Goal: Find specific page/section: Find specific page/section

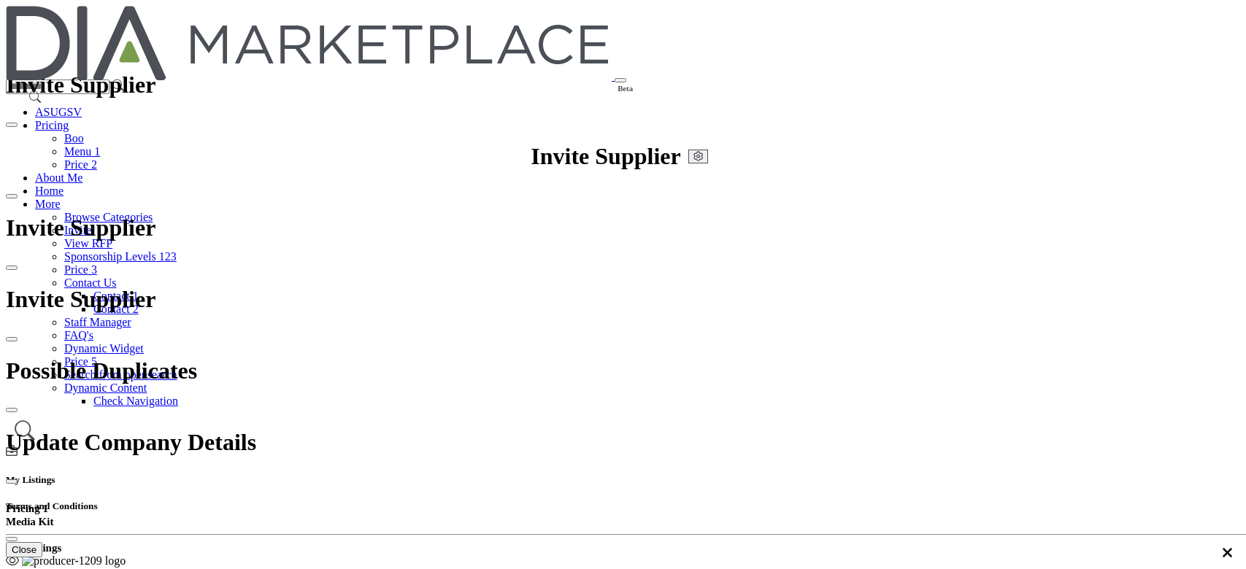
select select "*********"
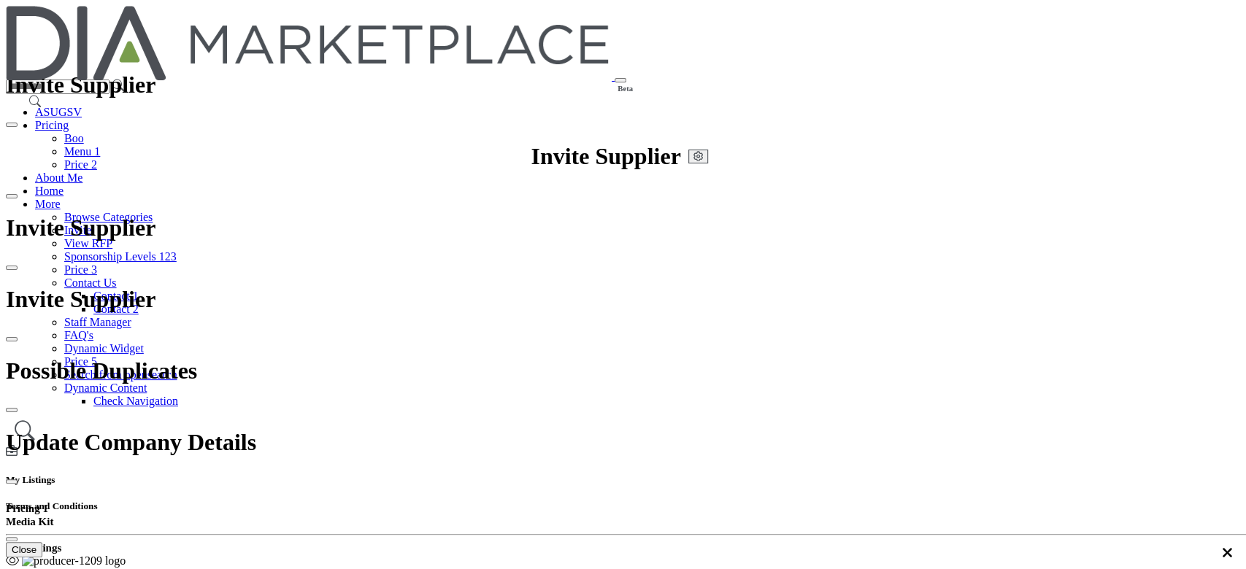
scroll to position [34, 0]
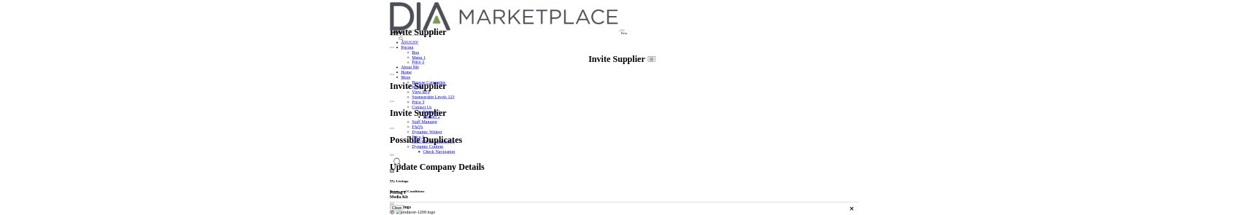
scroll to position [332, 0]
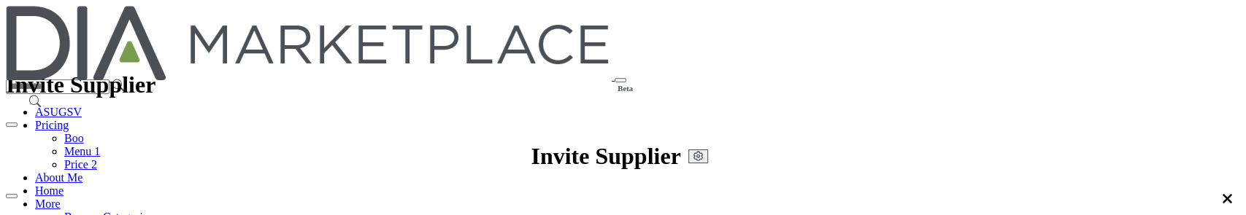
scroll to position [686, 0]
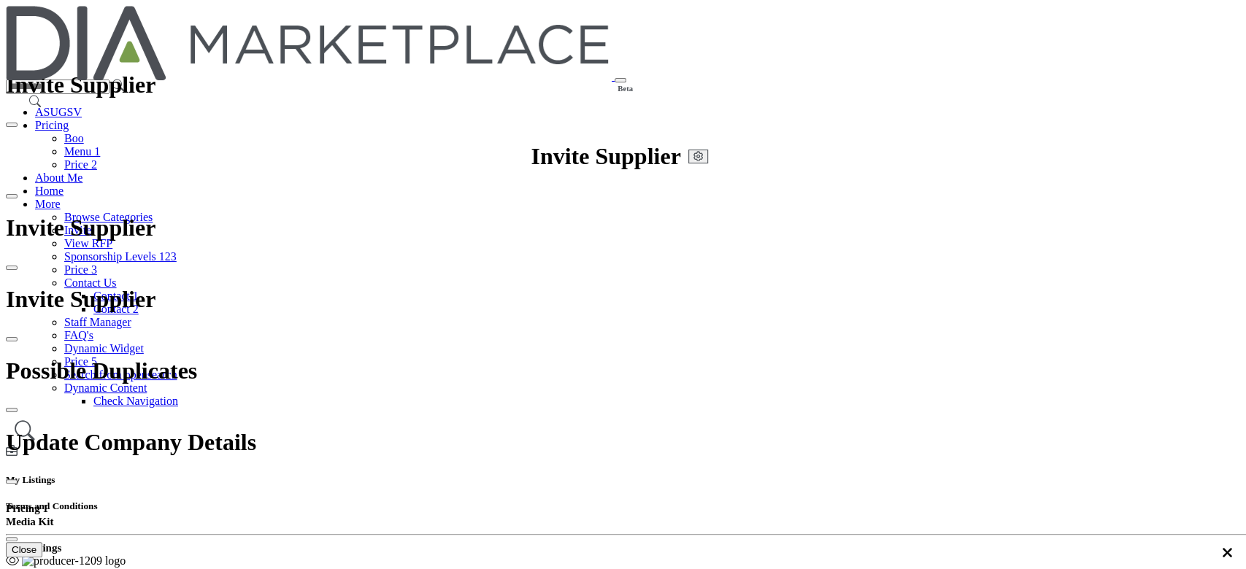
scroll to position [332, 0]
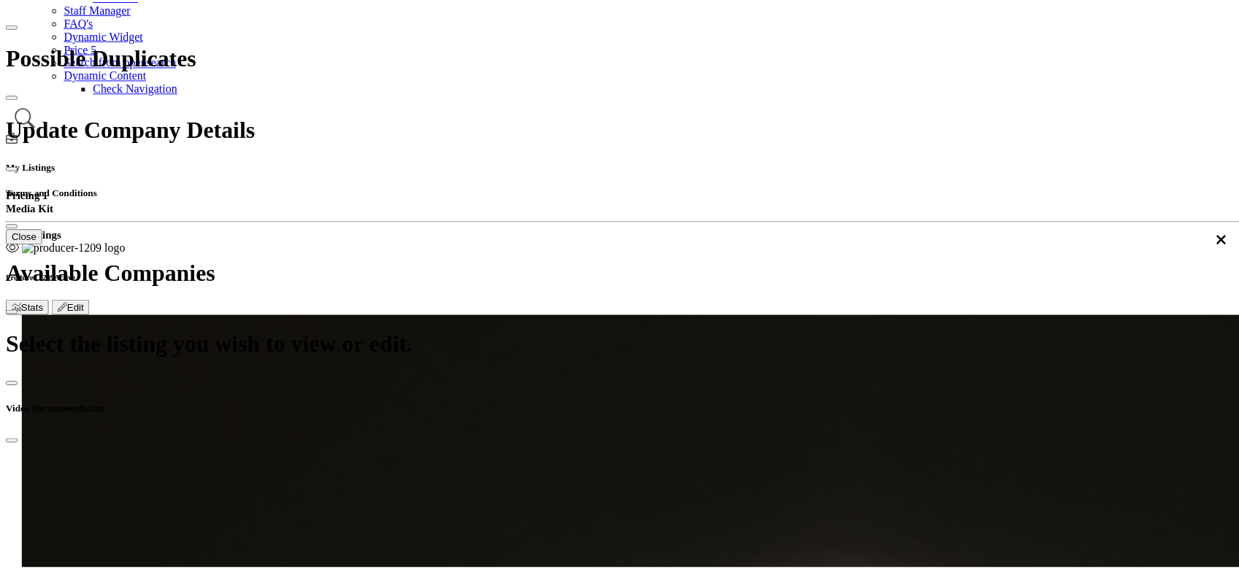
scroll to position [486, 0]
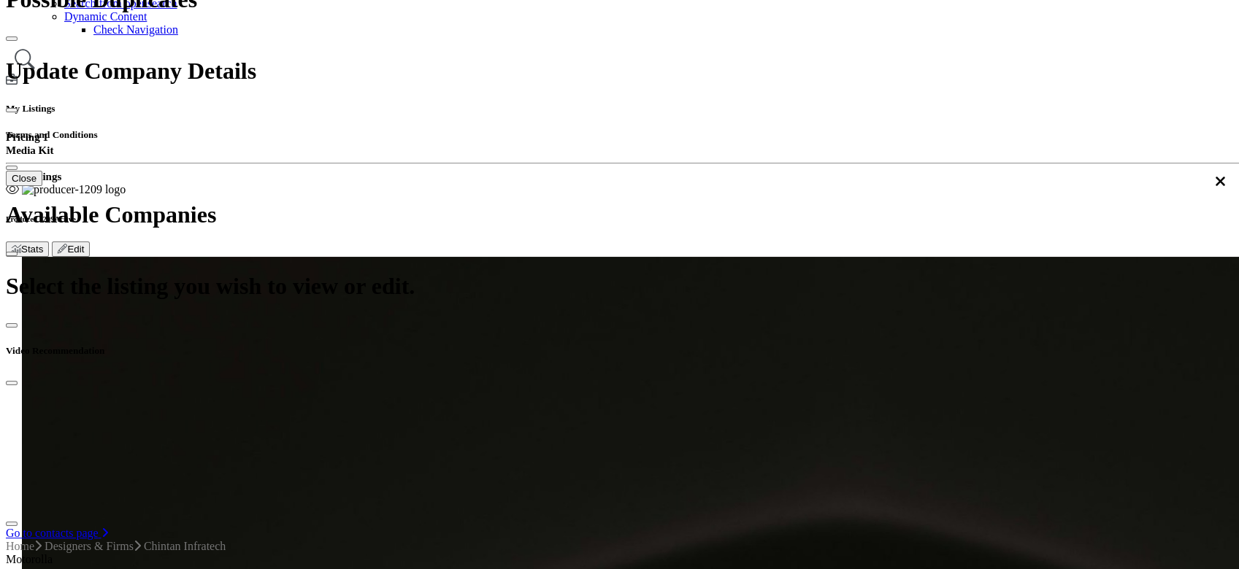
scroll to position [97, 0]
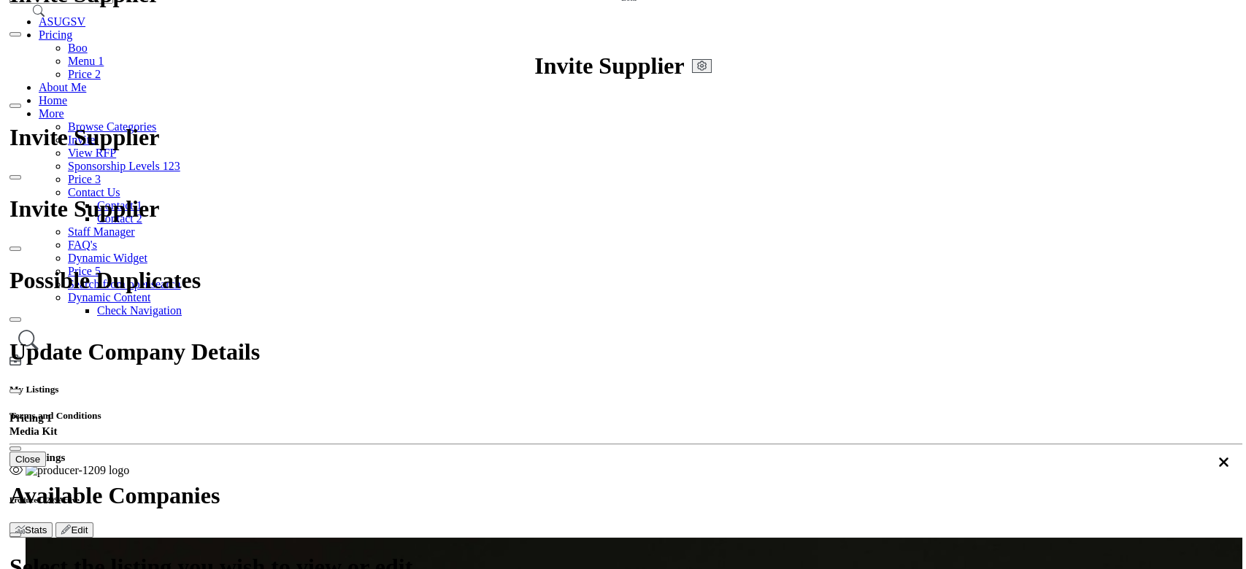
scroll to position [91, 0]
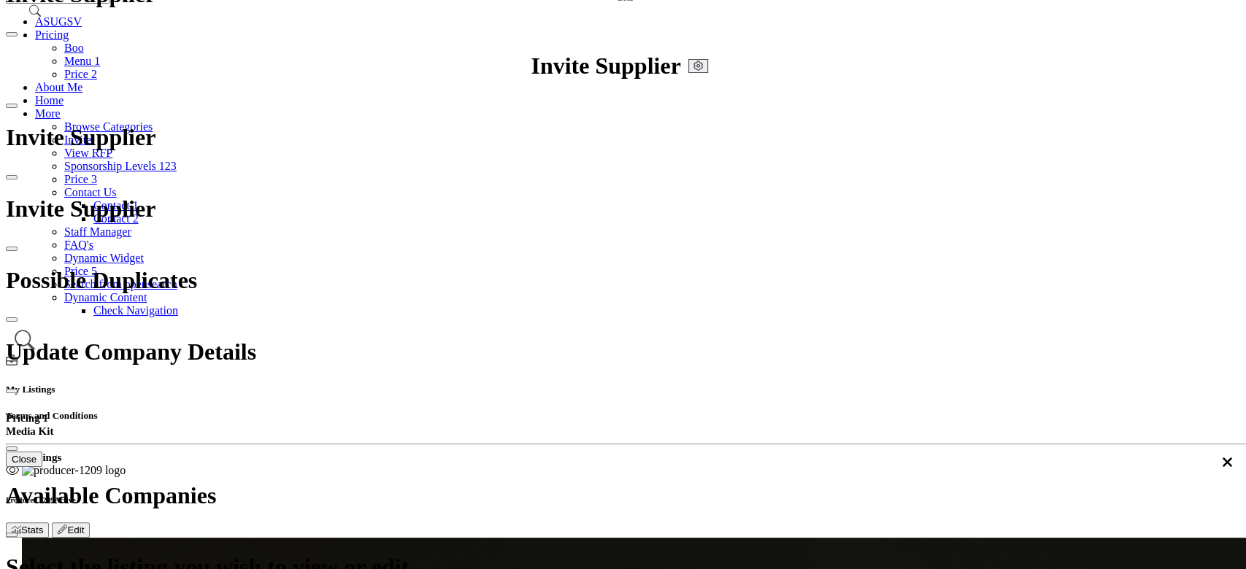
click at [0, 0] on div at bounding box center [0, 0] width 0 height 0
